Goal: Task Accomplishment & Management: Complete application form

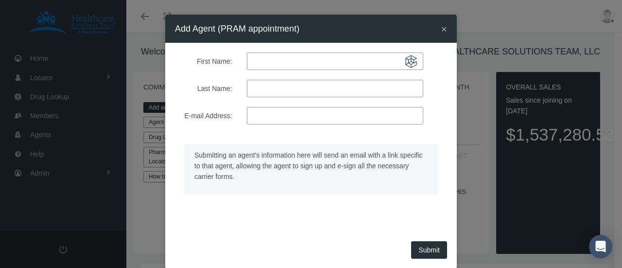
click at [260, 61] on input "First Name:" at bounding box center [335, 60] width 176 height 17
type input "[PERSON_NAME]"
paste input "[EMAIL_ADDRESS][DOMAIN_NAME]"
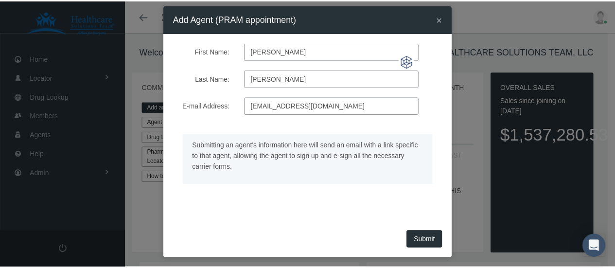
scroll to position [15, 0]
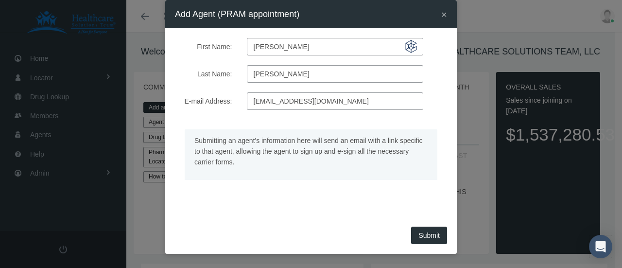
type input "[EMAIL_ADDRESS][DOMAIN_NAME]"
click at [424, 234] on button "Submit" at bounding box center [429, 234] width 36 height 17
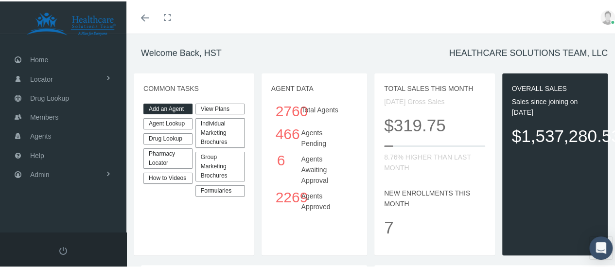
click at [167, 106] on link "Add an Agent" at bounding box center [167, 107] width 49 height 11
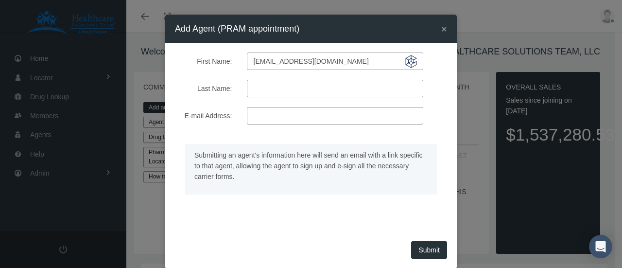
click at [301, 60] on input "[EMAIL_ADDRESS][DOMAIN_NAME]" at bounding box center [335, 60] width 176 height 17
type input "aline"
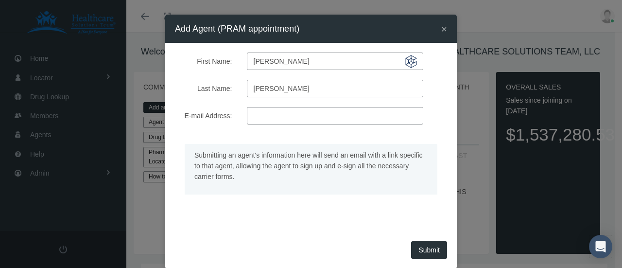
type input "nguyen"
paste input "alinelan6@gmail.com"
type input "alinelan6@gmail.com"
click at [420, 250] on button "Submit" at bounding box center [429, 249] width 36 height 17
